Goal: Information Seeking & Learning: Learn about a topic

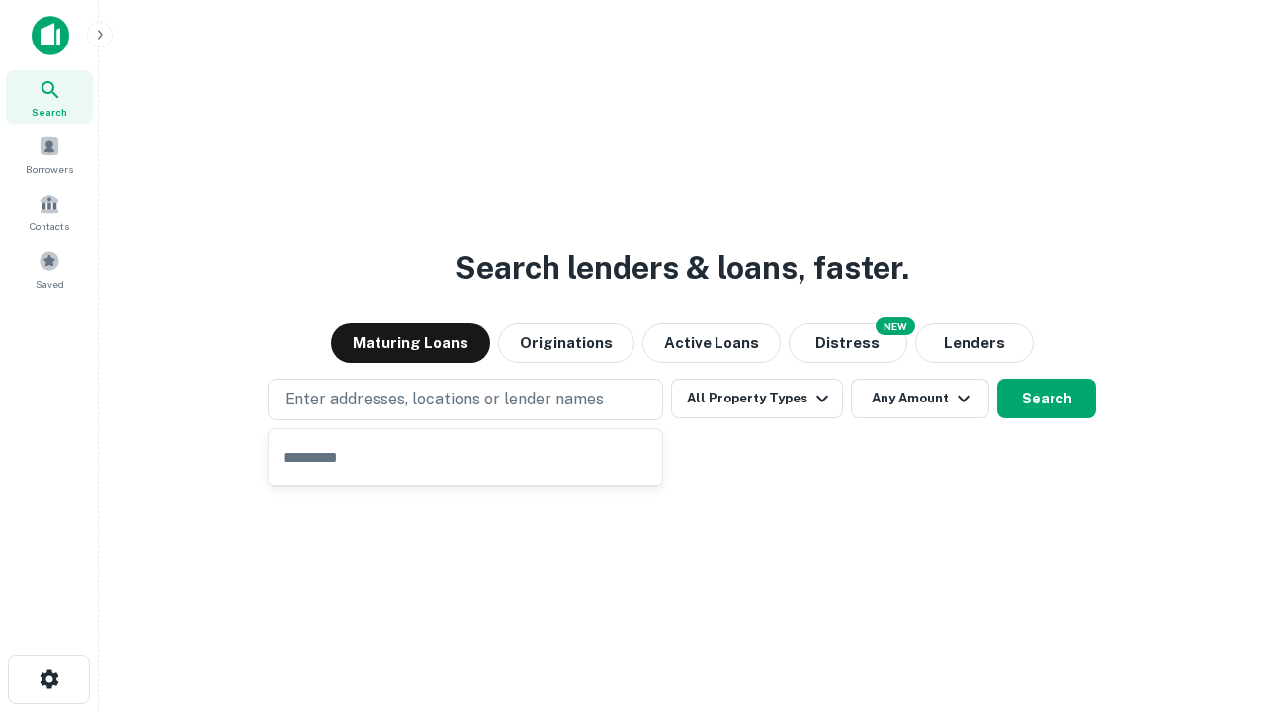
type input "**********"
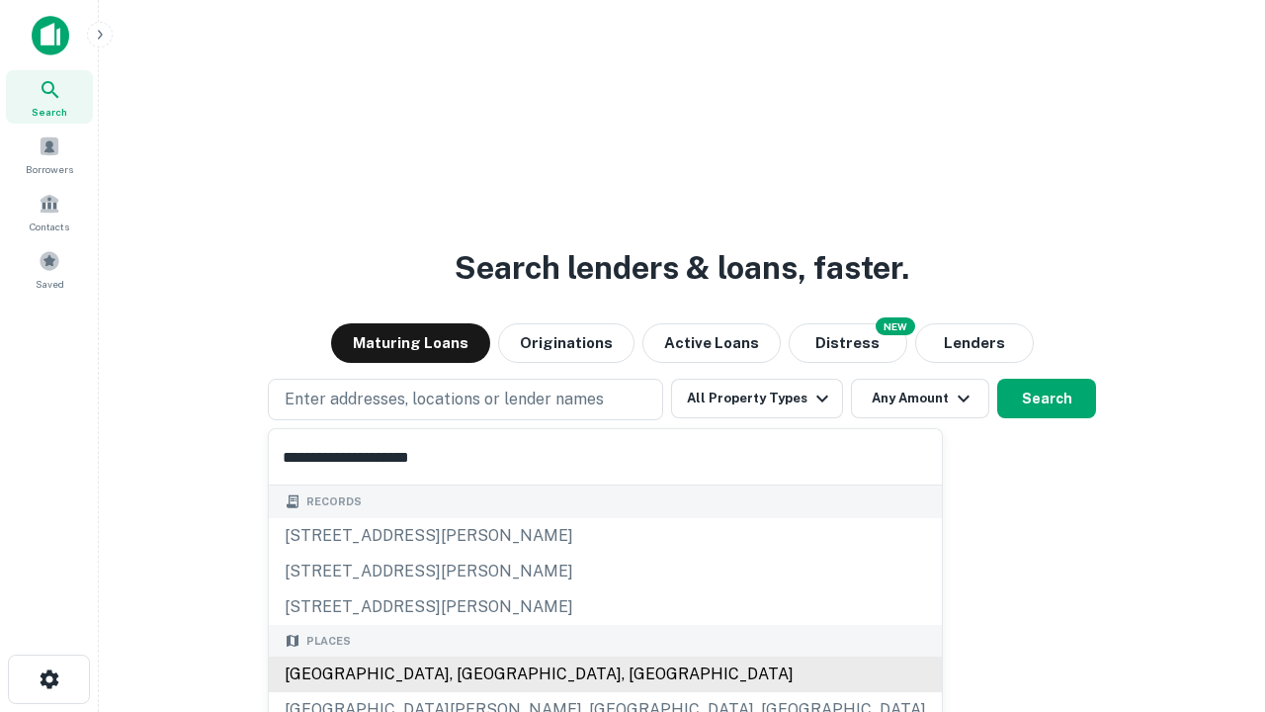
click at [473, 674] on div "[GEOGRAPHIC_DATA], [GEOGRAPHIC_DATA], [GEOGRAPHIC_DATA]" at bounding box center [605, 674] width 673 height 36
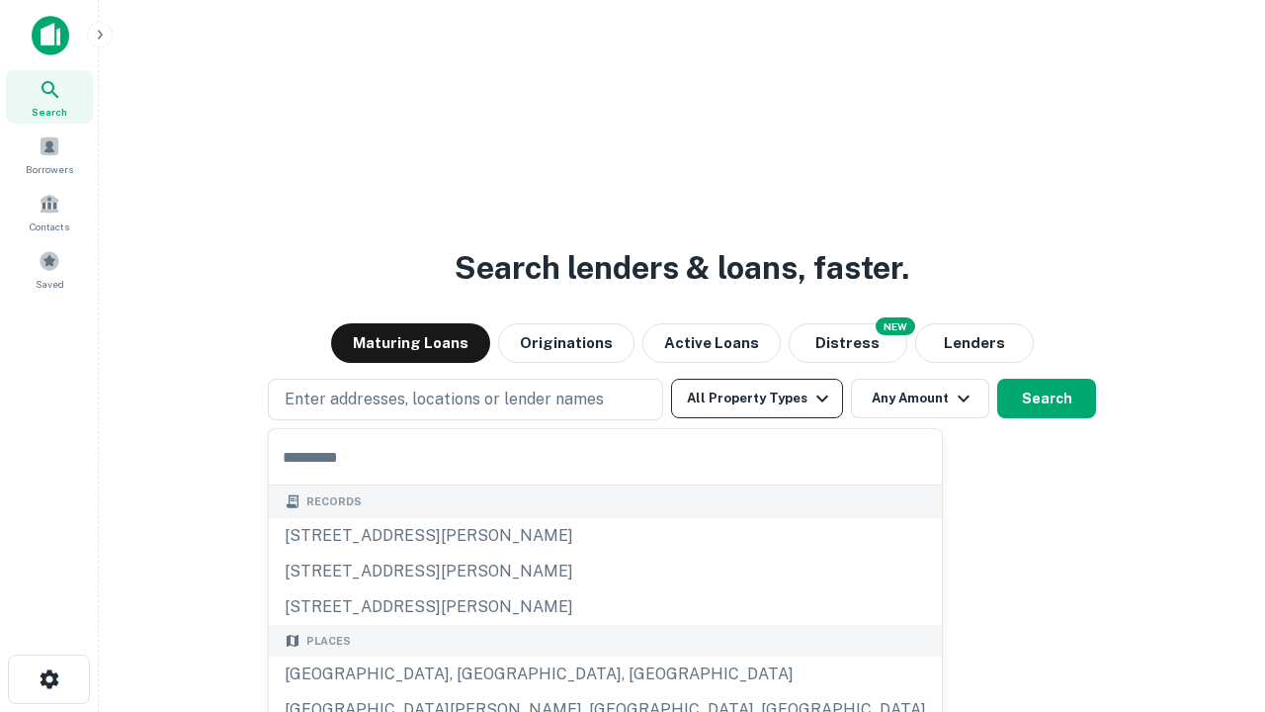
click at [757, 398] on button "All Property Types" at bounding box center [757, 399] width 172 height 40
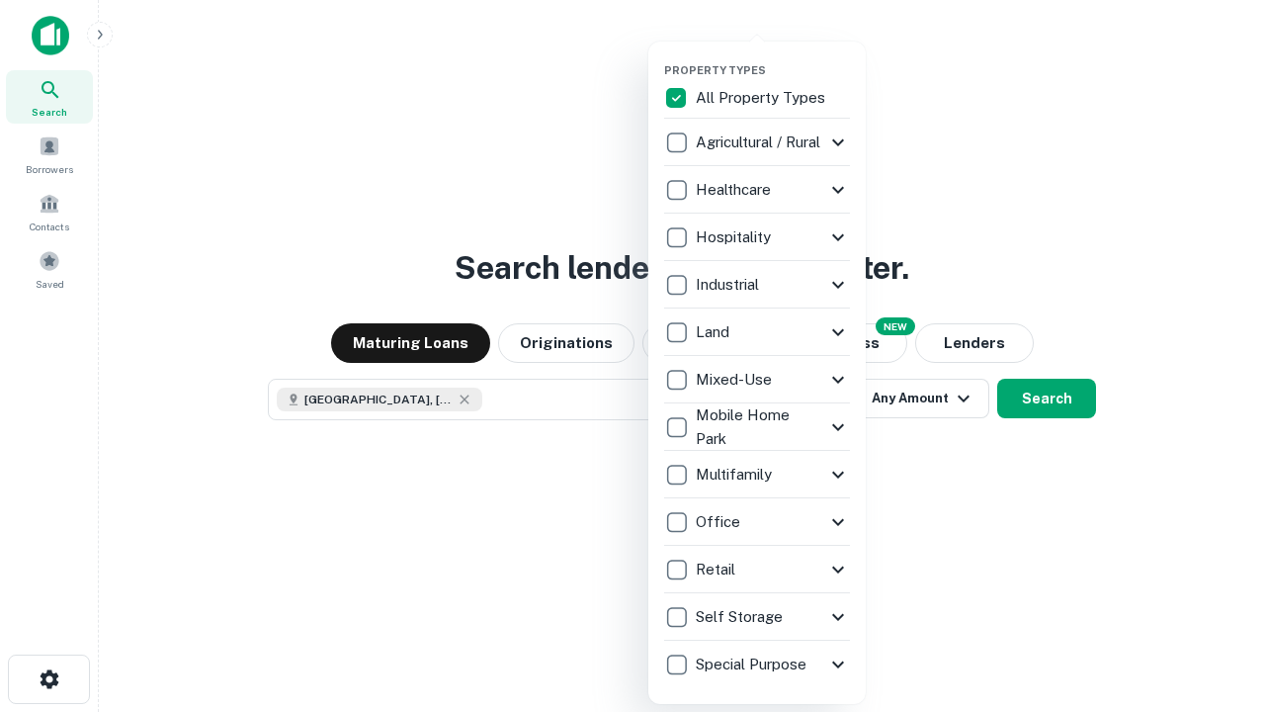
click at [773, 57] on button "button" at bounding box center [773, 57] width 218 height 1
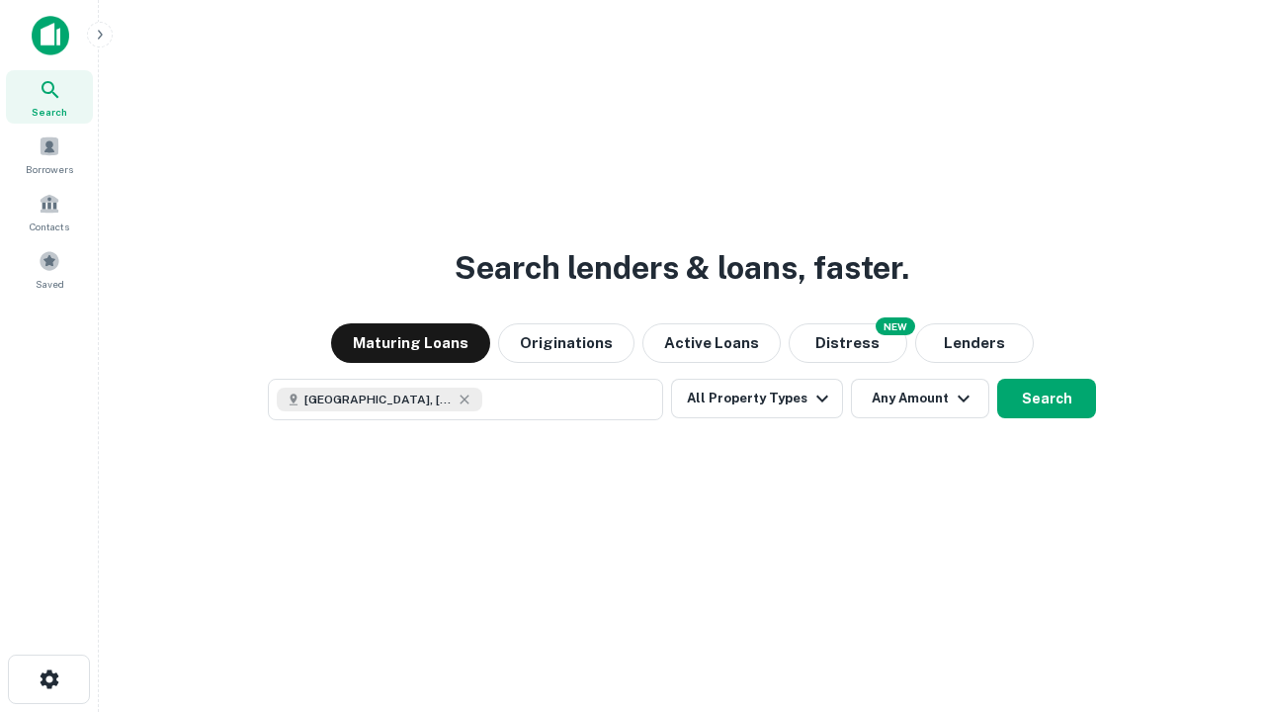
scroll to position [32, 0]
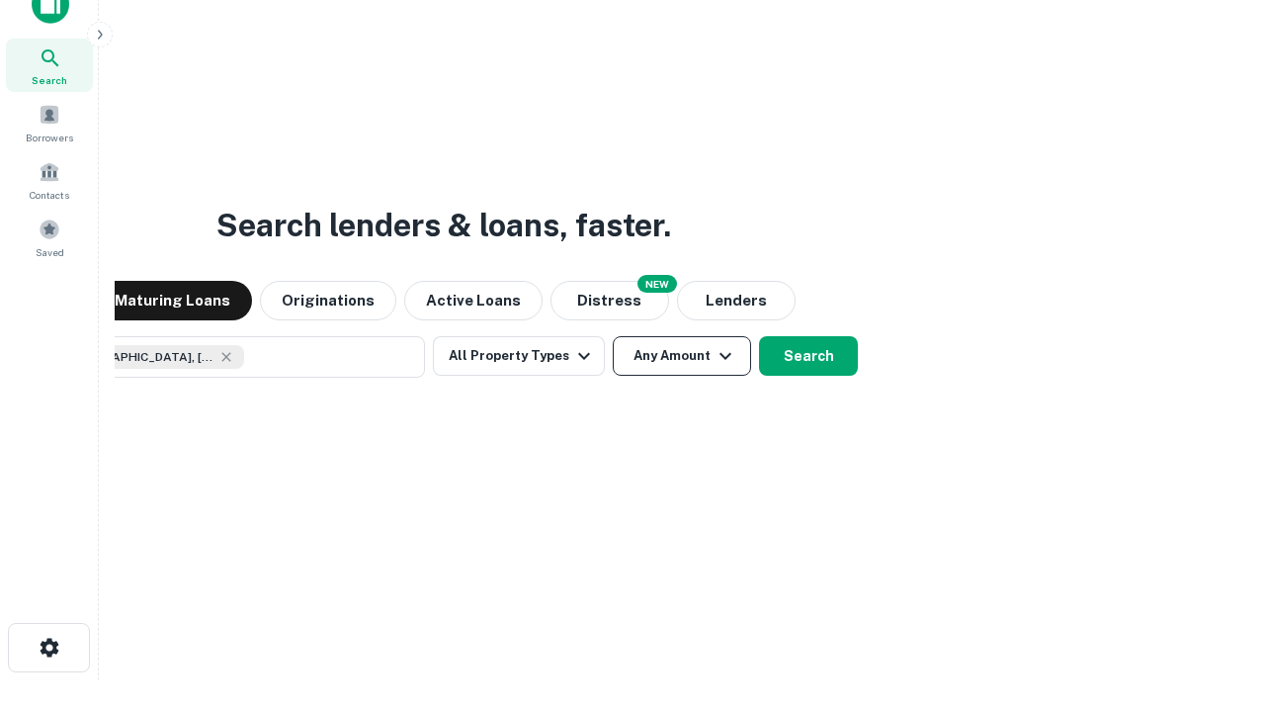
click at [613, 336] on button "Any Amount" at bounding box center [682, 356] width 138 height 40
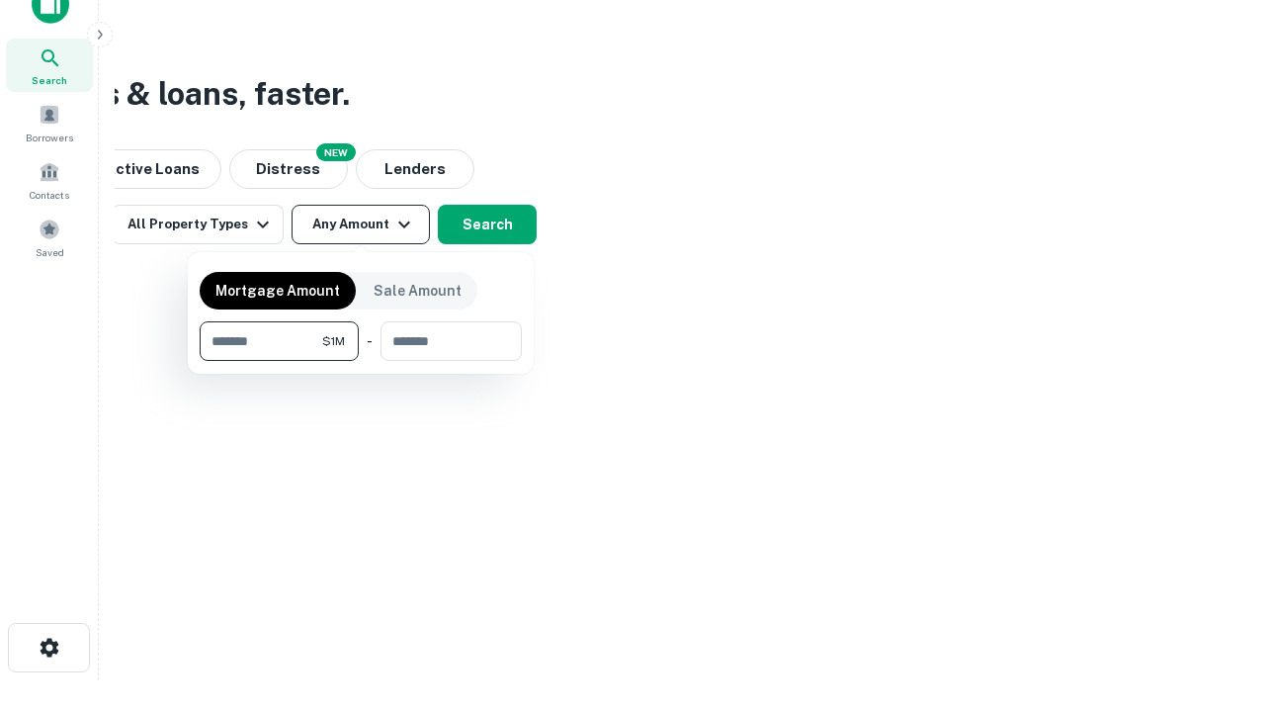
type input "*******"
click at [361, 361] on button "button" at bounding box center [361, 361] width 322 height 1
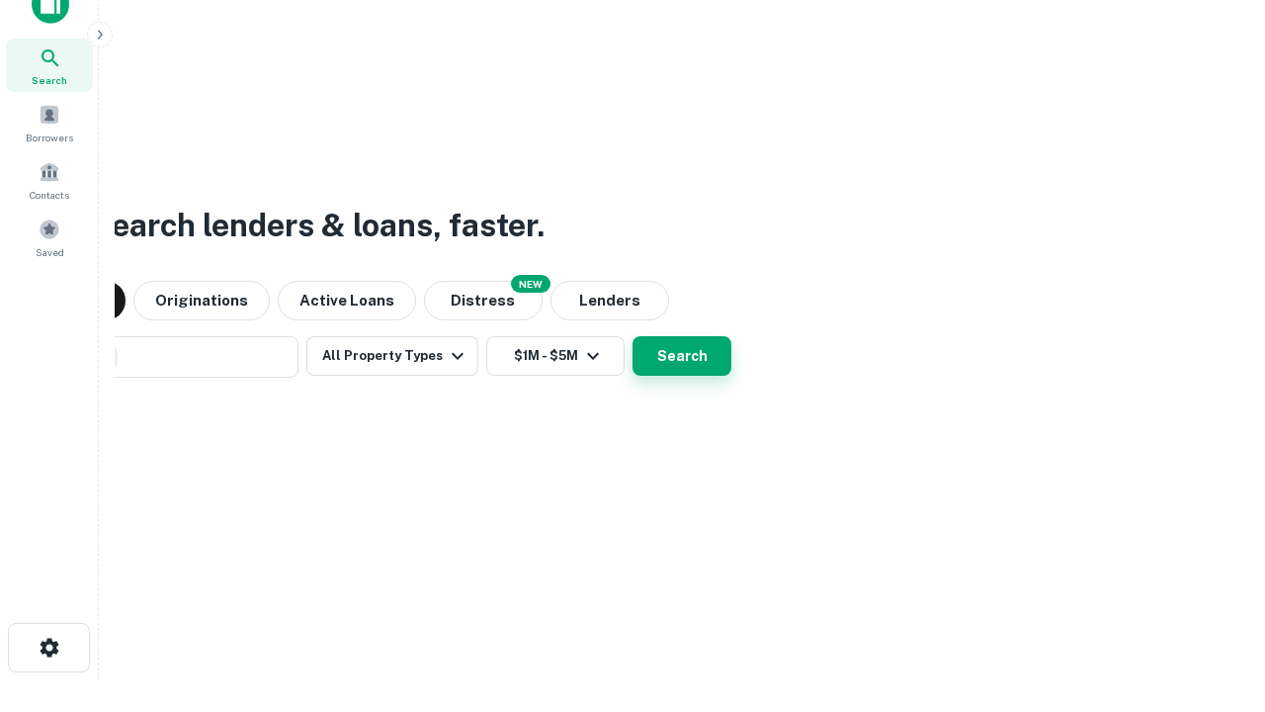
click at [633, 336] on button "Search" at bounding box center [682, 356] width 99 height 40
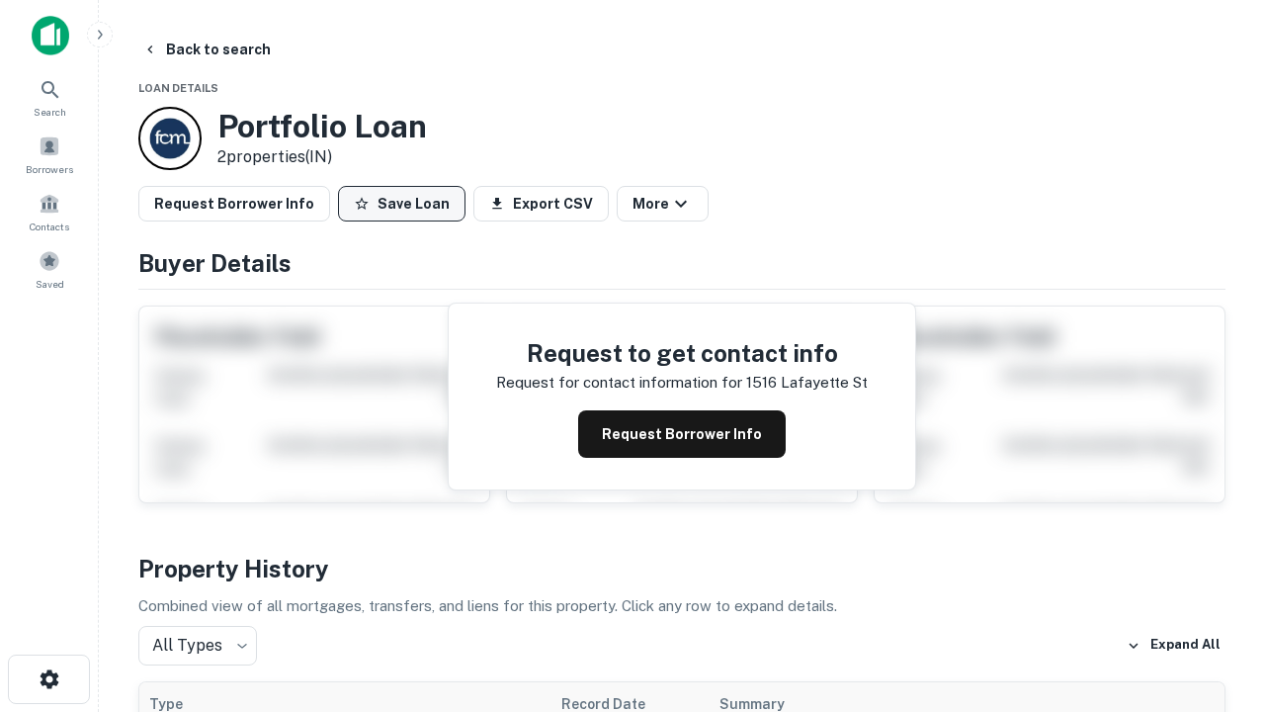
click at [401, 204] on button "Save Loan" at bounding box center [402, 204] width 128 height 36
click at [406, 204] on button "Save Loan" at bounding box center [402, 204] width 128 height 36
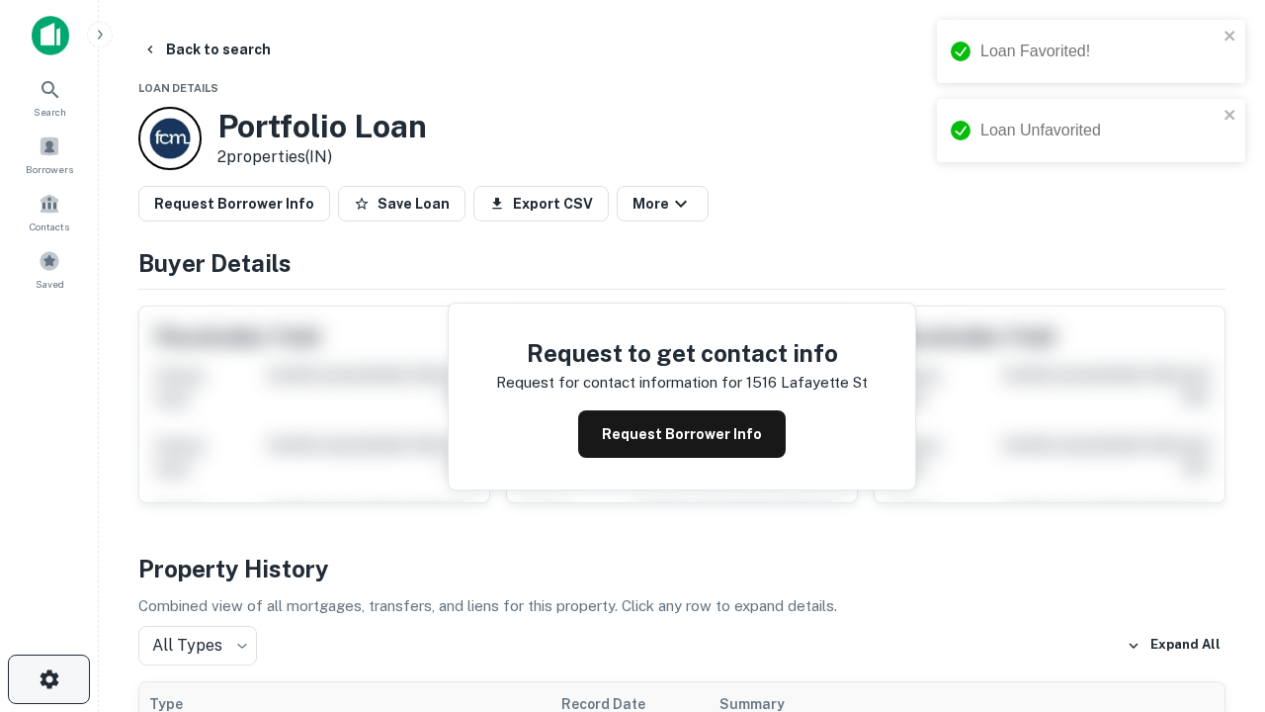
click at [48, 679] on icon "button" at bounding box center [50, 679] width 24 height 24
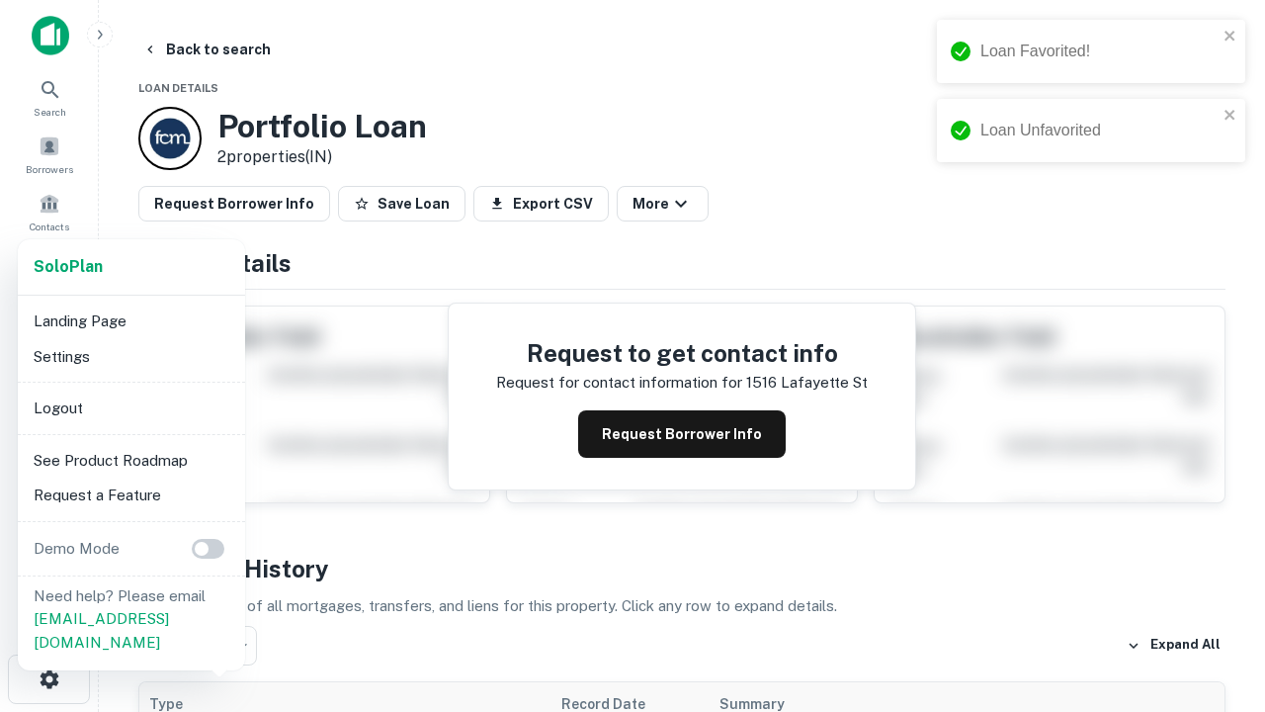
click at [131, 407] on li "Logout" at bounding box center [132, 409] width 212 height 36
